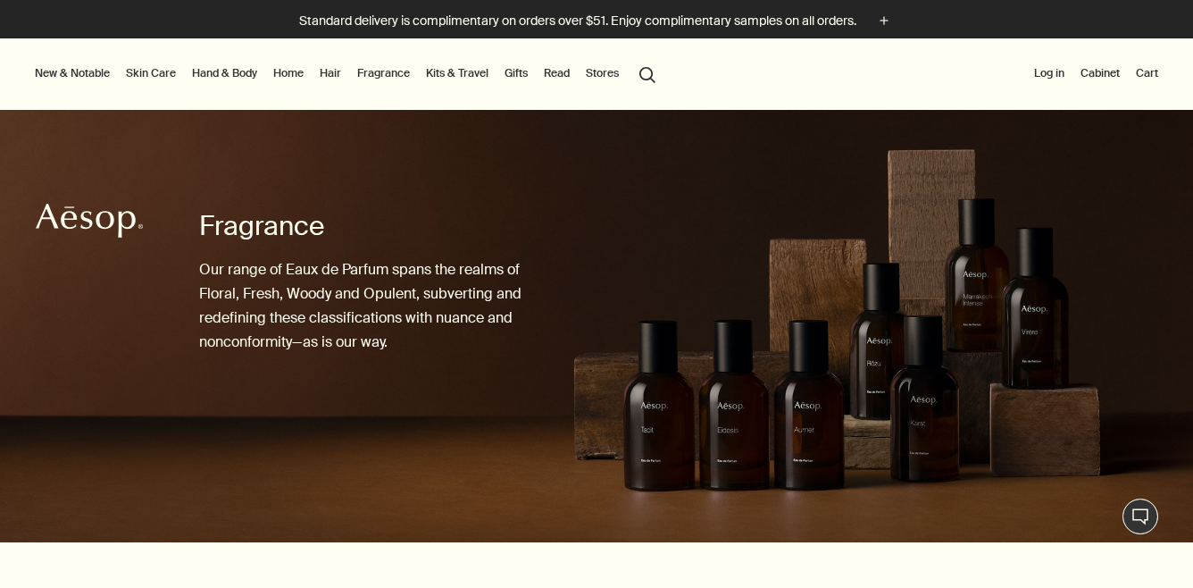
click at [1151, 587] on div at bounding box center [596, 588] width 1193 height 0
click at [286, 72] on link "Home" at bounding box center [289, 73] width 38 height 21
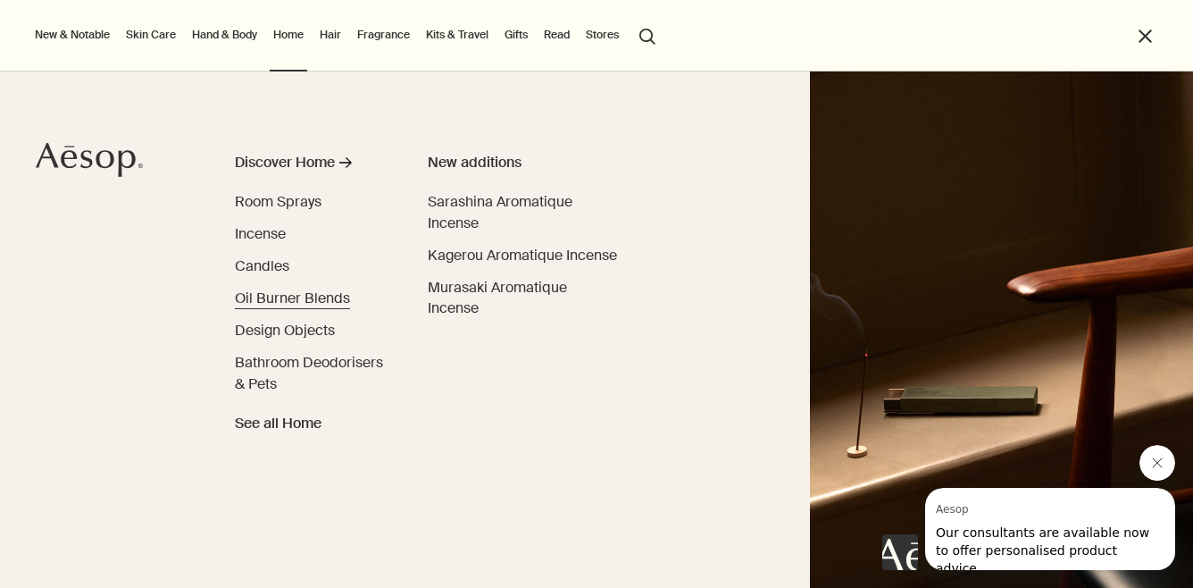
click at [296, 297] on span "Oil Burner Blends" at bounding box center [292, 297] width 115 height 19
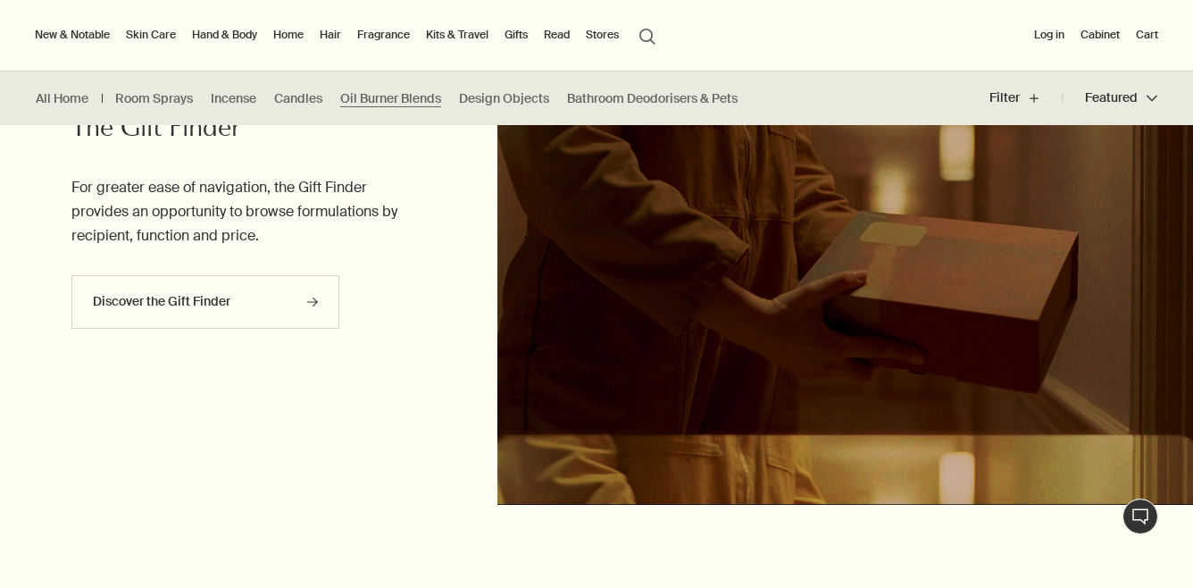
scroll to position [978, 0]
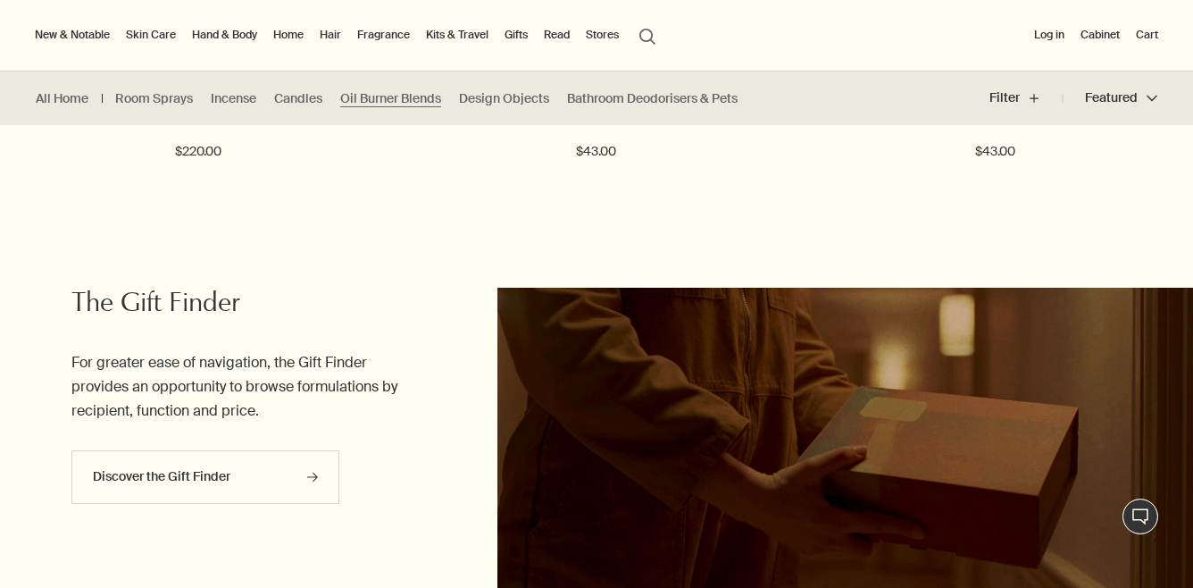
click at [291, 86] on ul "All Home Room Sprays Incense Candles Oil Burner Blends Design Objects Bathroom …" at bounding box center [391, 98] width 782 height 54
click at [292, 96] on link "Candles" at bounding box center [298, 98] width 48 height 17
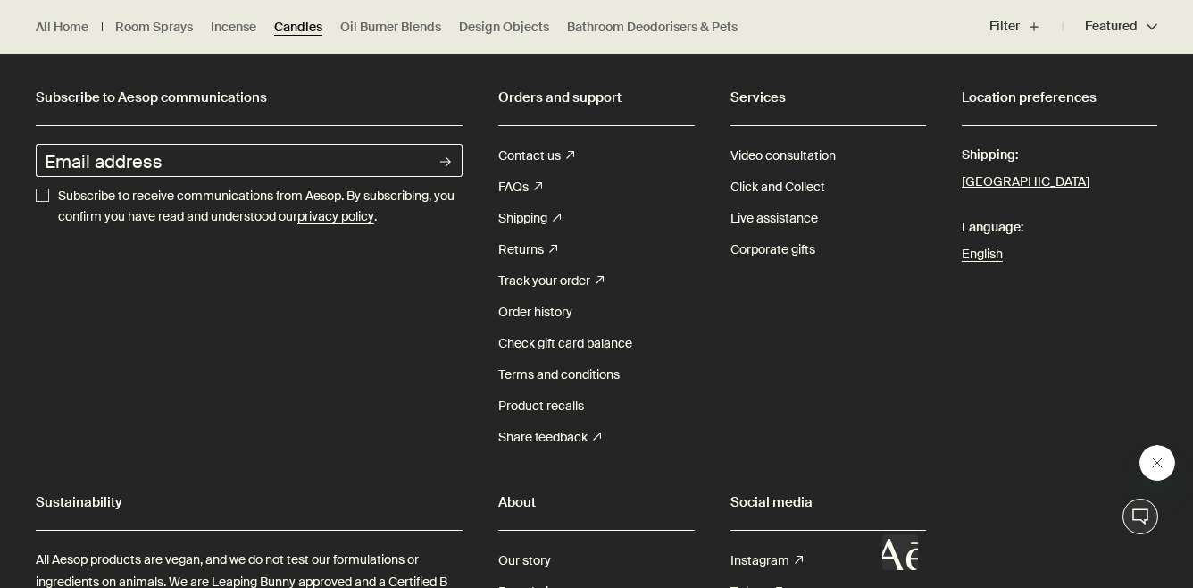
scroll to position [1765, 0]
